Goal: Transaction & Acquisition: Purchase product/service

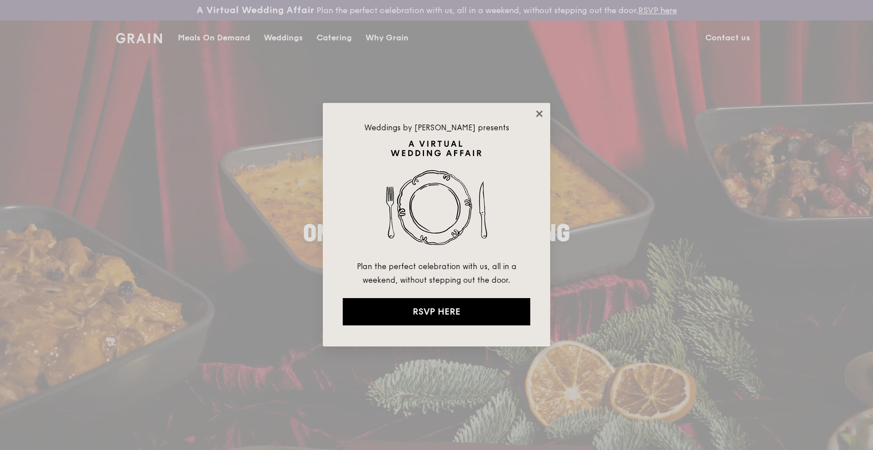
click at [536, 113] on icon at bounding box center [539, 114] width 10 height 10
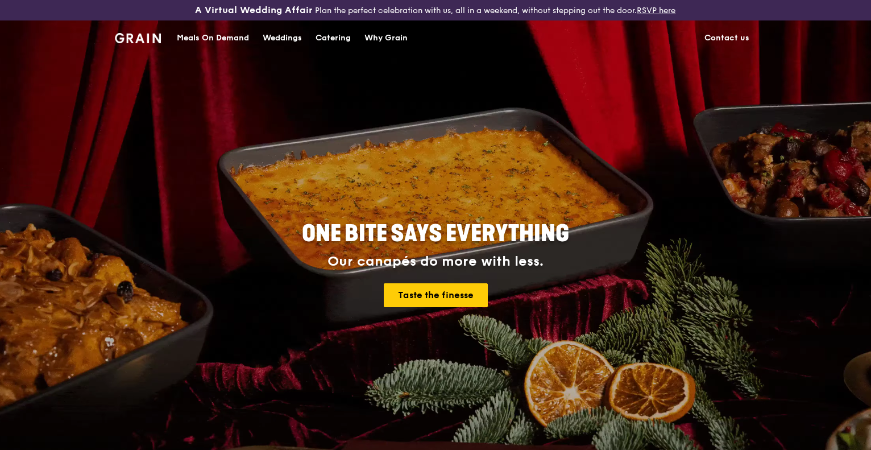
click at [232, 38] on div "Meals On Demand" at bounding box center [213, 38] width 72 height 34
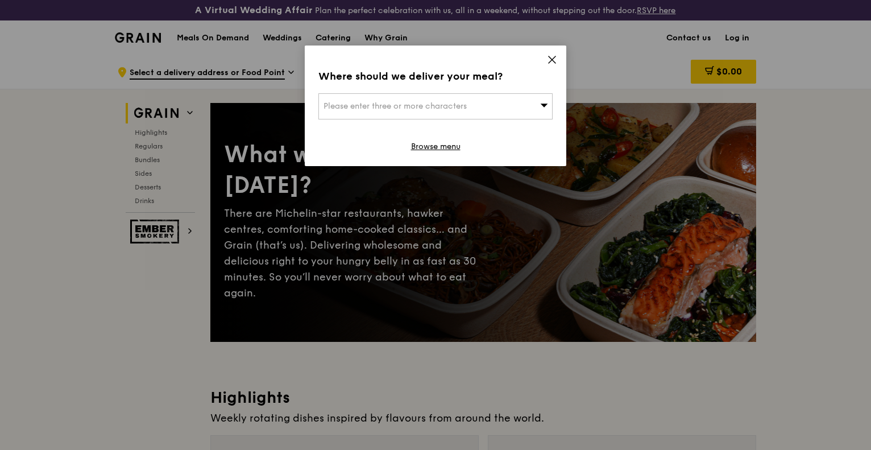
click at [555, 58] on icon at bounding box center [552, 60] width 10 height 10
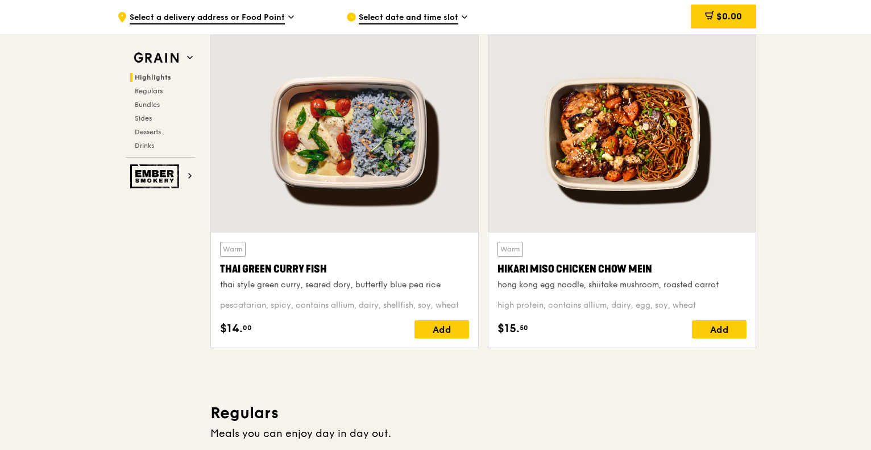
scroll to position [398, 0]
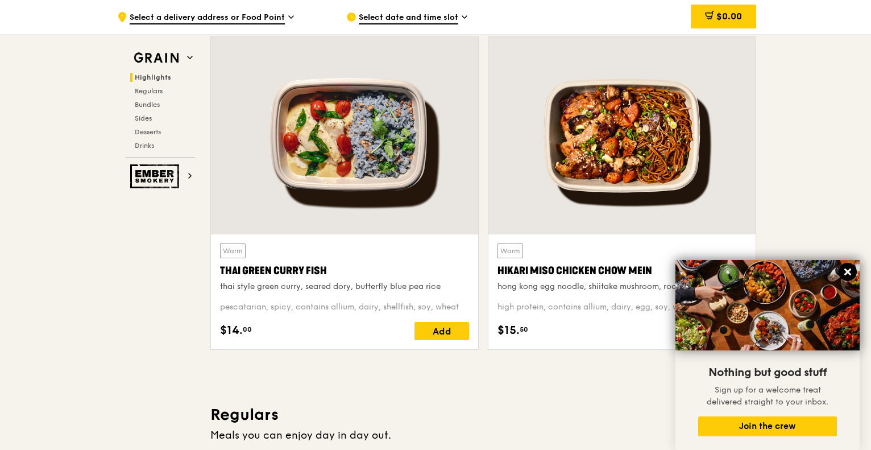
click at [852, 270] on button at bounding box center [847, 272] width 18 height 18
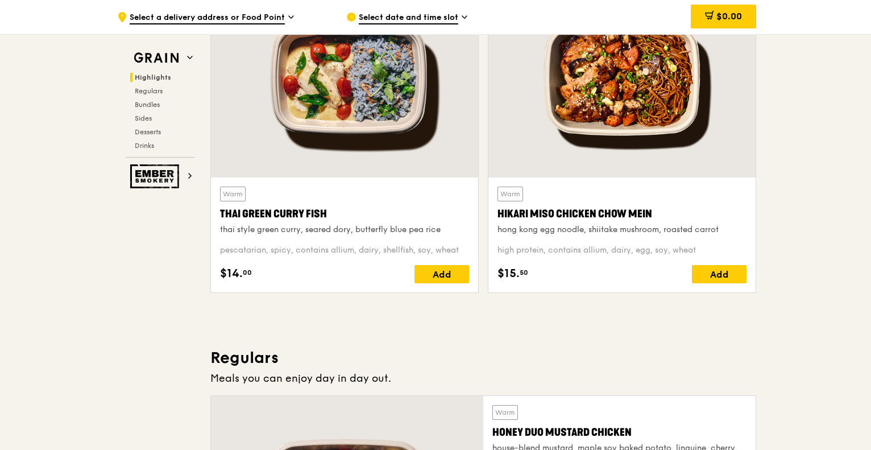
scroll to position [341, 0]
